Goal: Check status: Check status

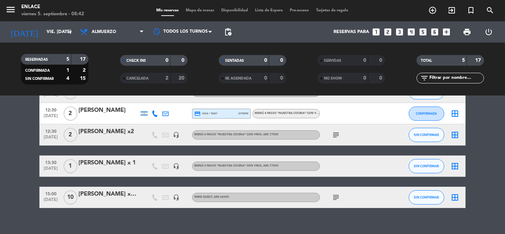
scroll to position [56, 0]
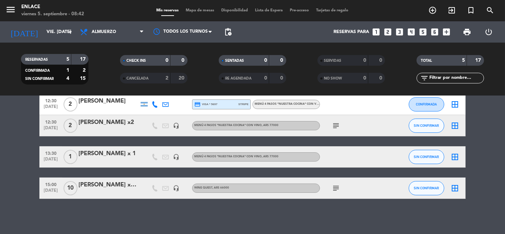
click at [113, 153] on div "[PERSON_NAME] x 1" at bounding box center [109, 153] width 60 height 9
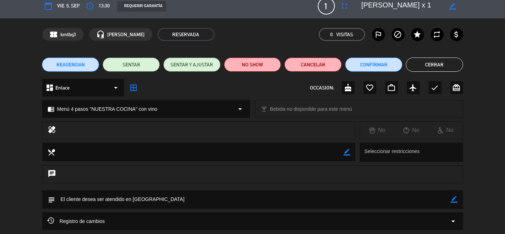
scroll to position [0, 0]
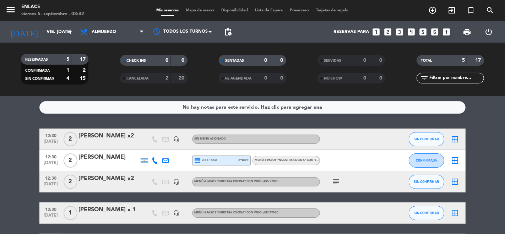
click at [109, 157] on div "[PERSON_NAME]" at bounding box center [109, 157] width 60 height 9
click at [116, 145] on div at bounding box center [109, 144] width 60 height 6
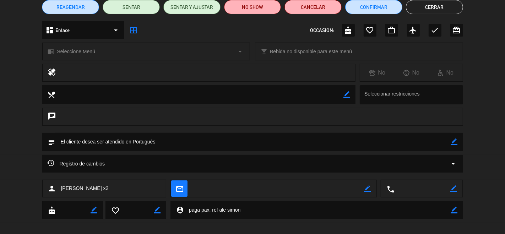
scroll to position [70, 0]
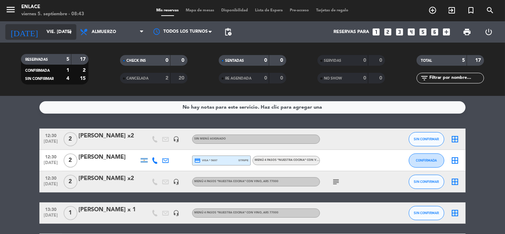
click at [55, 31] on input "vie. [DATE]" at bounding box center [74, 32] width 62 height 13
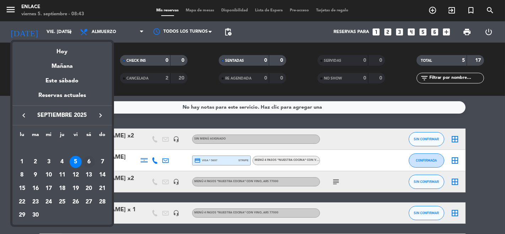
click at [91, 160] on div "6" at bounding box center [89, 162] width 12 height 12
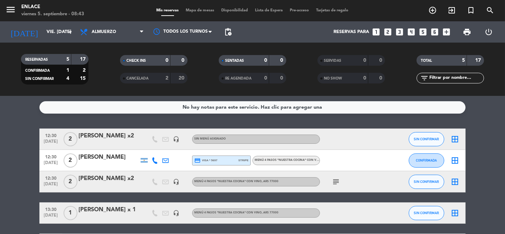
type input "sáb. 6 sep."
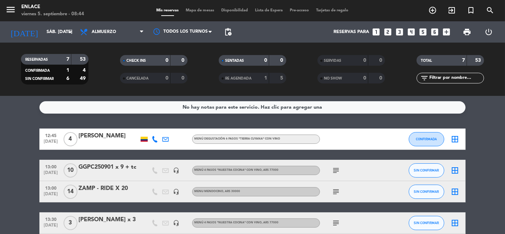
click at [222, 190] on span "MENU MENDOCINO , ARS 30000" at bounding box center [217, 191] width 46 height 3
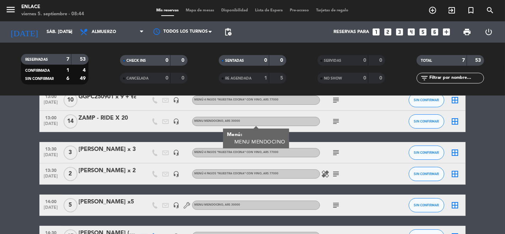
scroll to position [74, 0]
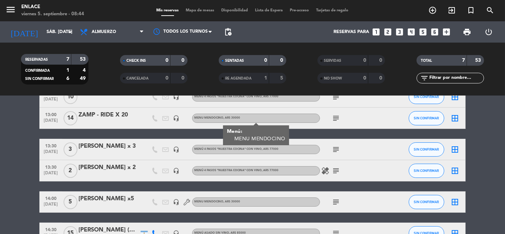
click at [345, 162] on div "healing subject" at bounding box center [352, 170] width 64 height 21
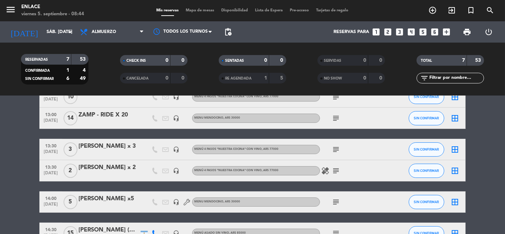
click at [324, 171] on icon "healing" at bounding box center [325, 171] width 9 height 9
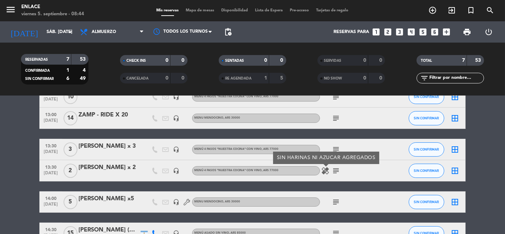
click at [330, 171] on span "healing SIN HARINAS NI AZUCAR AGREGADOS" at bounding box center [325, 171] width 11 height 9
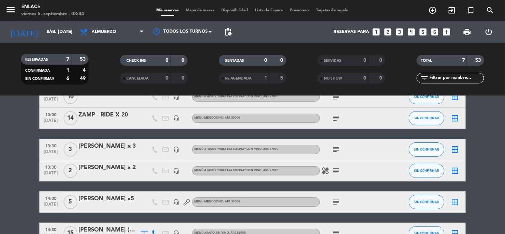
click at [332, 169] on icon "subject" at bounding box center [336, 171] width 9 height 9
click at [331, 153] on div "PAGA PAX. HAY RESTRICCIONES" at bounding box center [336, 158] width 89 height 12
click at [334, 147] on icon "subject" at bounding box center [336, 149] width 9 height 9
click at [326, 170] on icon "healing" at bounding box center [325, 171] width 9 height 9
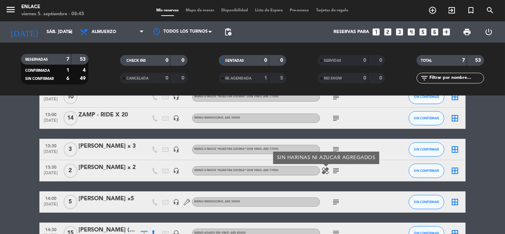
click at [321, 180] on div "healing SIN HARINAS NI AZUCAR AGREGADOS subject" at bounding box center [352, 170] width 64 height 21
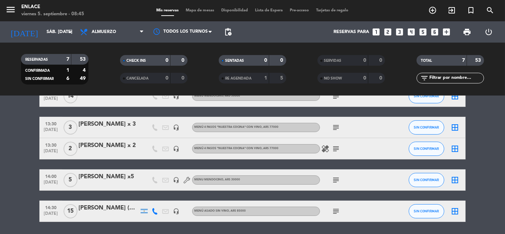
scroll to position [100, 0]
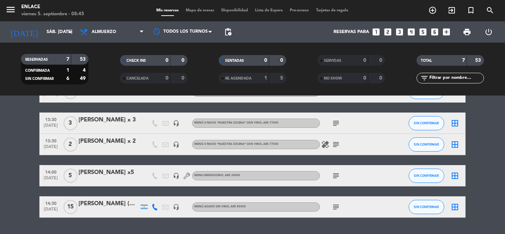
click at [336, 172] on icon "subject" at bounding box center [336, 176] width 9 height 9
click at [324, 173] on div "subject Paga pax" at bounding box center [352, 175] width 64 height 21
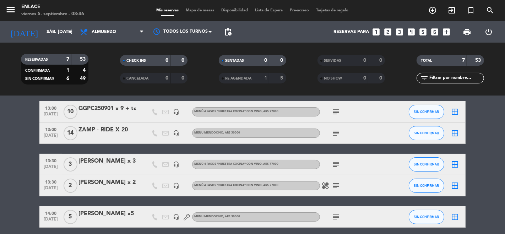
scroll to position [119, 0]
